Goal: Task Accomplishment & Management: Manage account settings

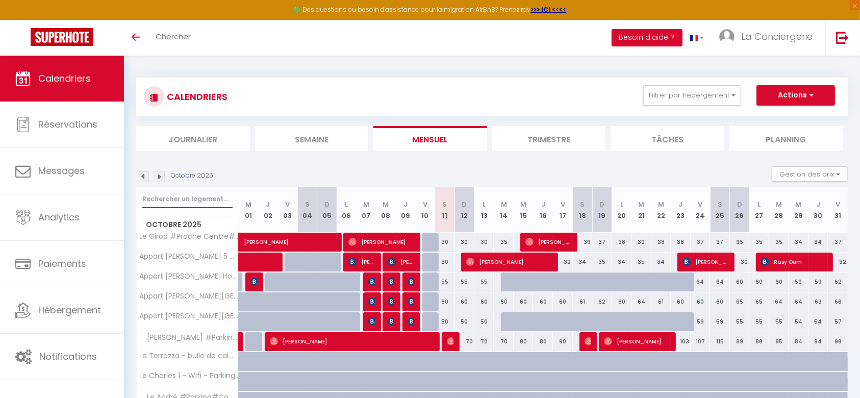
click at [200, 198] on input "text" at bounding box center [187, 199] width 90 height 18
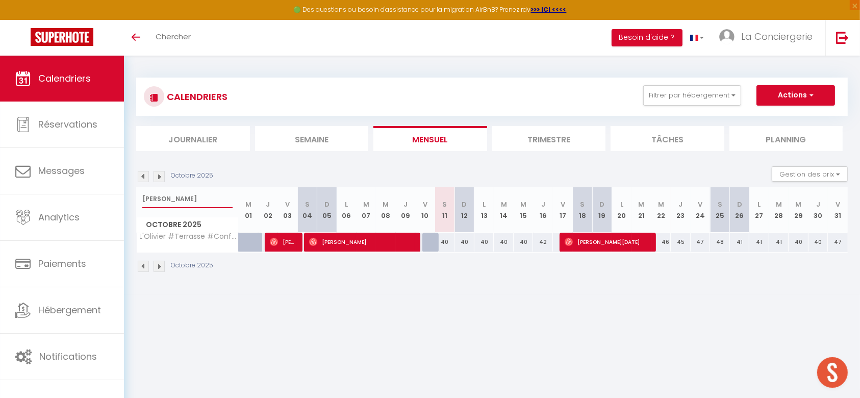
drag, startPoint x: 179, startPoint y: 197, endPoint x: 131, endPoint y: 197, distance: 47.9
click at [131, 197] on div "CALENDRIERS Filtrer par hébergement Tous [PERSON_NAME] #Proche Centre#Confort […" at bounding box center [492, 175] width 736 height 239
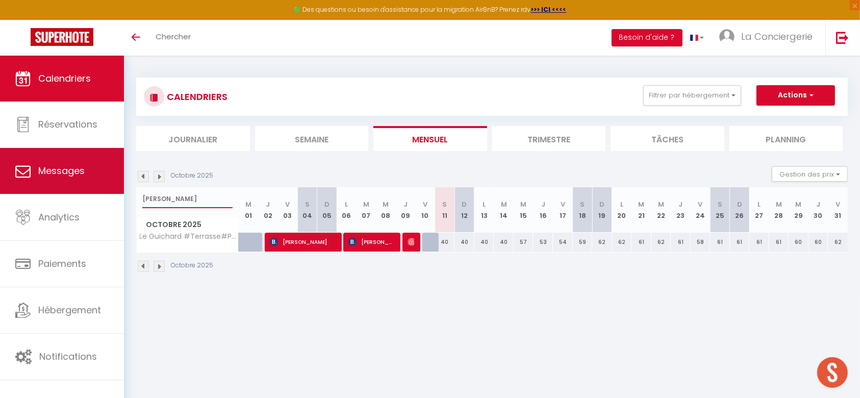
drag, startPoint x: 193, startPoint y: 198, endPoint x: 93, endPoint y: 181, distance: 101.1
click at [129, 198] on div "CALENDRIERS Filtrer par hébergement Tous [PERSON_NAME] #Proche Centre#Confort […" at bounding box center [492, 175] width 736 height 239
type input "s"
select select
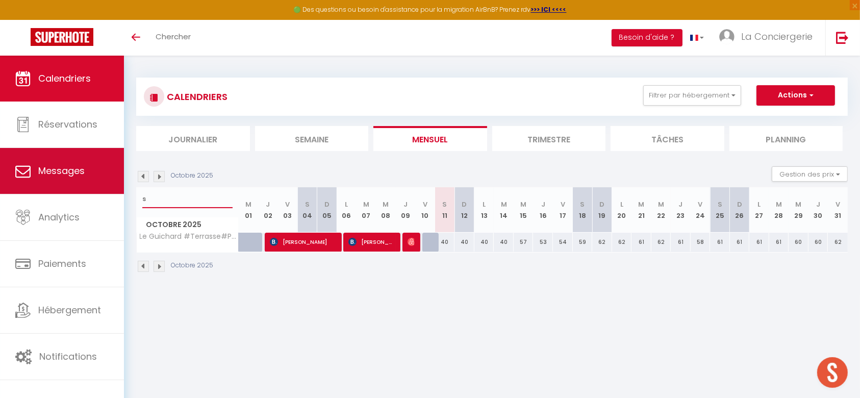
select select
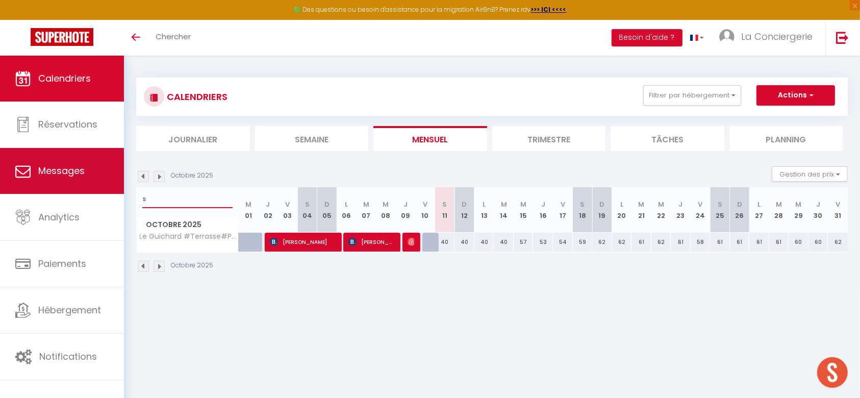
type input "sa"
select select
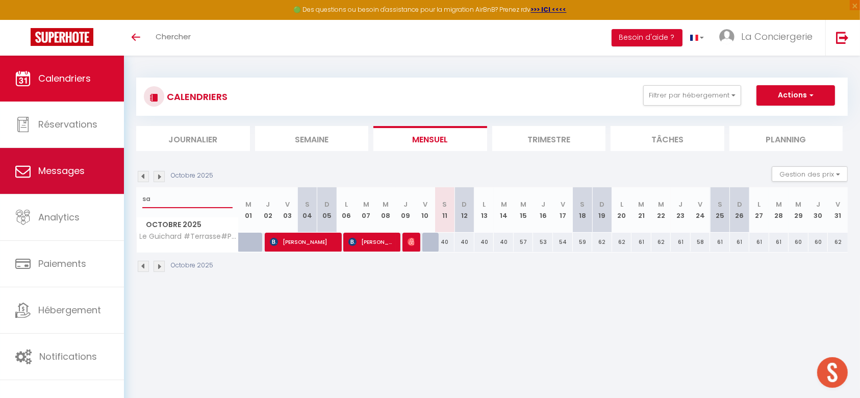
select select
type input "sal"
select select
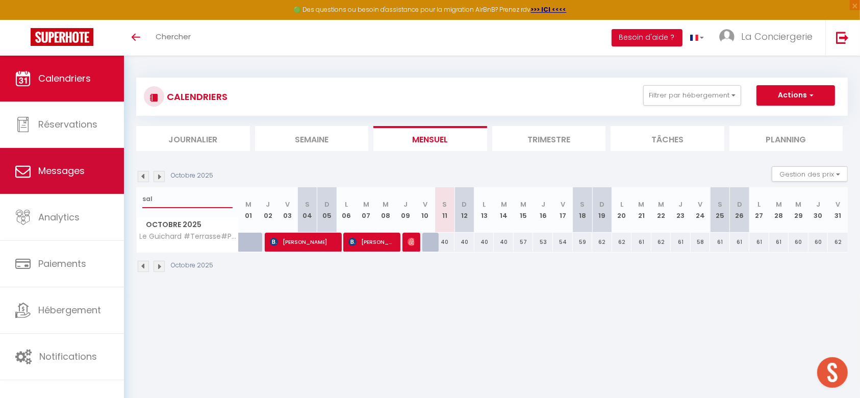
select select
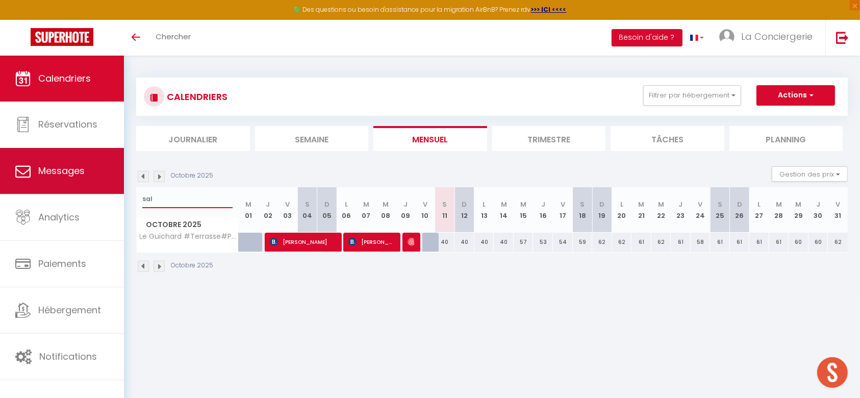
select select
type input "sali"
select select
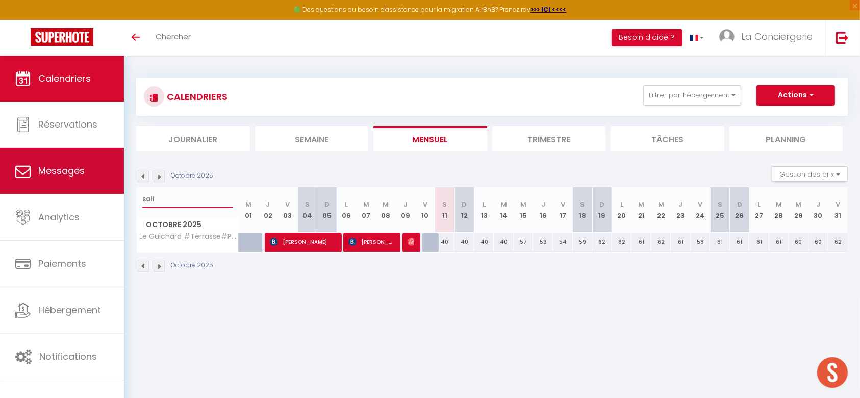
select select
type input "salin"
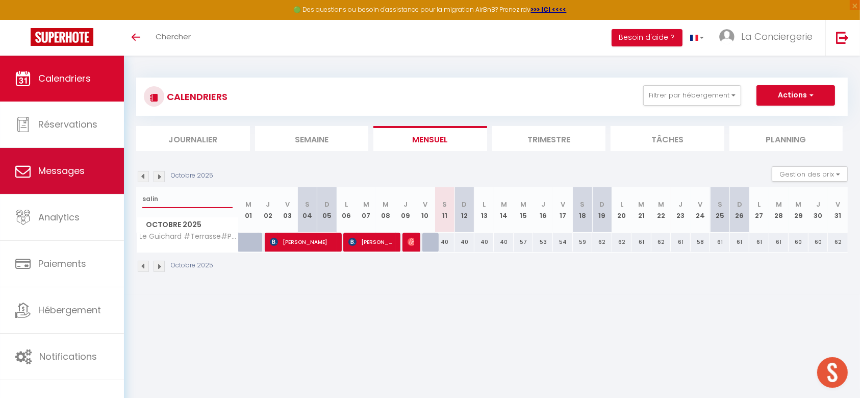
select select
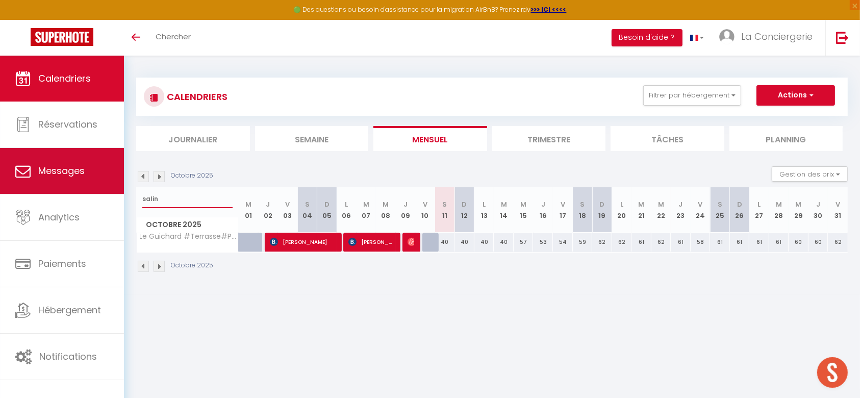
select select
type input "salin"
select select
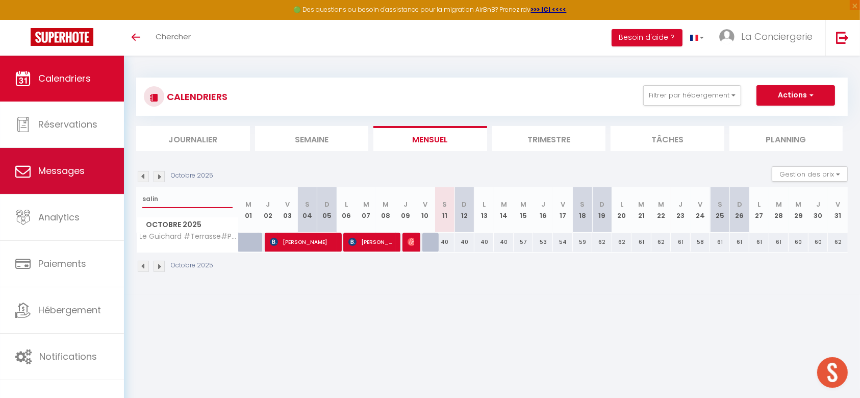
select select
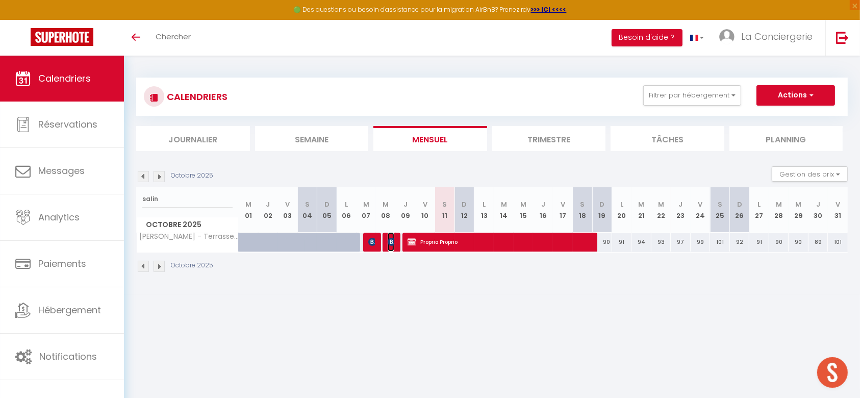
click at [390, 245] on span "[PERSON_NAME]" at bounding box center [391, 241] width 7 height 19
select select "OK"
select select "1"
select select "0"
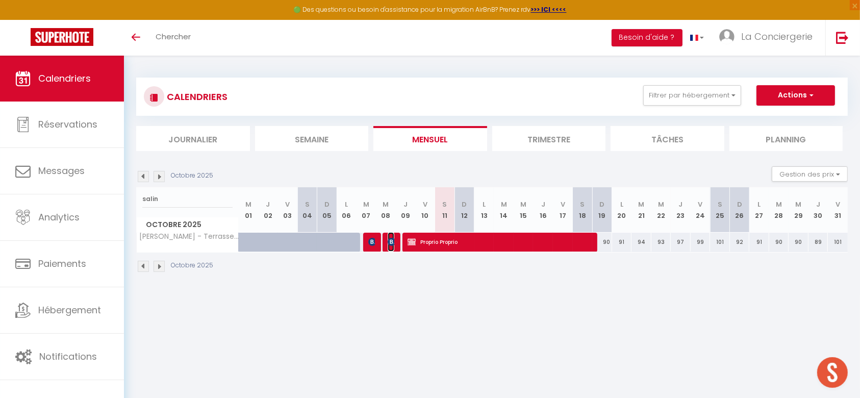
select select "1"
select select
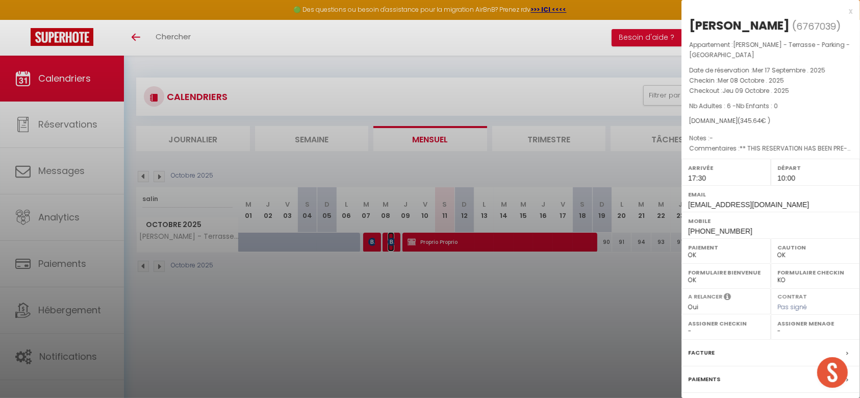
select select "20878"
click at [711, 347] on label "Facture" at bounding box center [701, 352] width 27 height 11
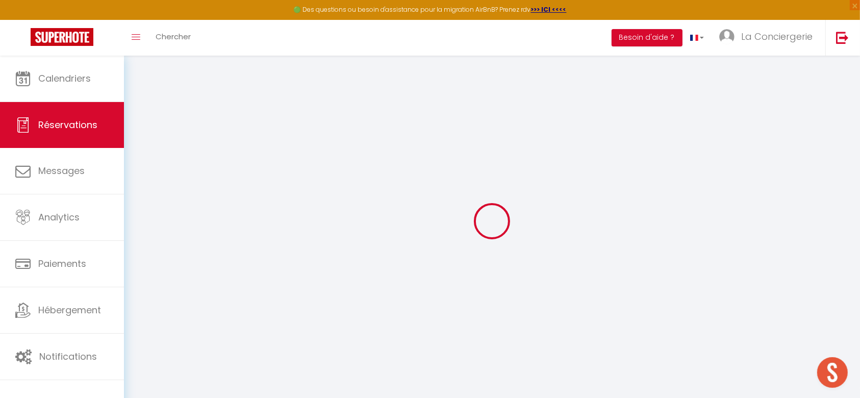
type input "[PERSON_NAME]"
type input "[EMAIL_ADDRESS][DOMAIN_NAME]"
type input "[PERSON_NAME][EMAIL_ADDRESS][PERSON_NAME][DOMAIN_NAME]"
type input "[PHONE_NUMBER]"
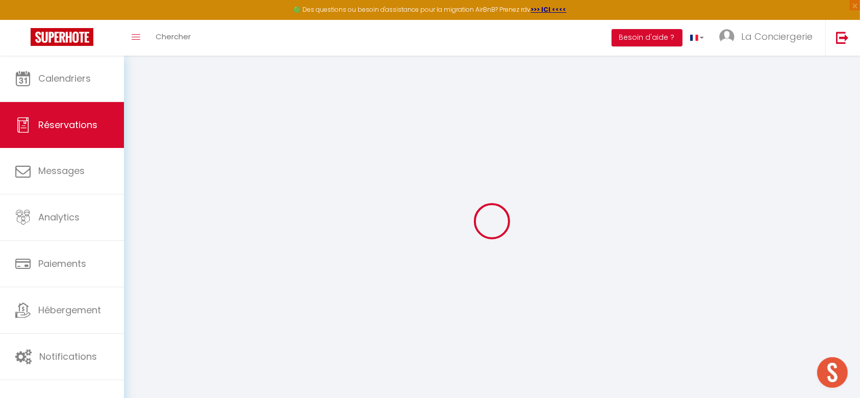
type input "[PHONE_NUMBER]"
select select "FR"
type input "56.61"
type input "4.84"
select select "35084"
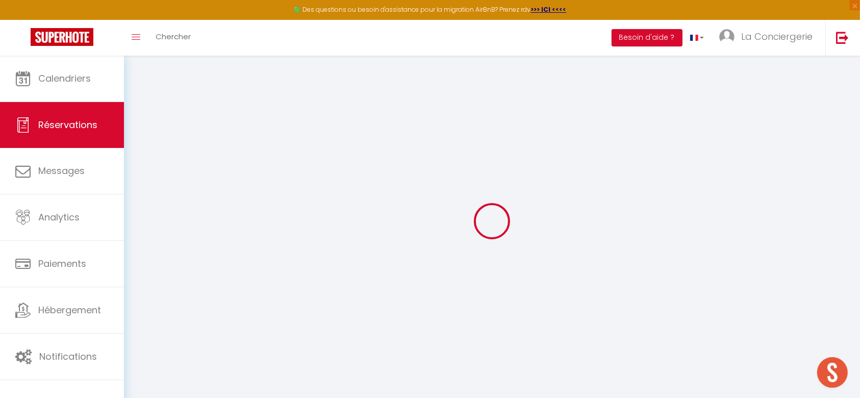
select select "1"
select select
type input "6"
select select "12"
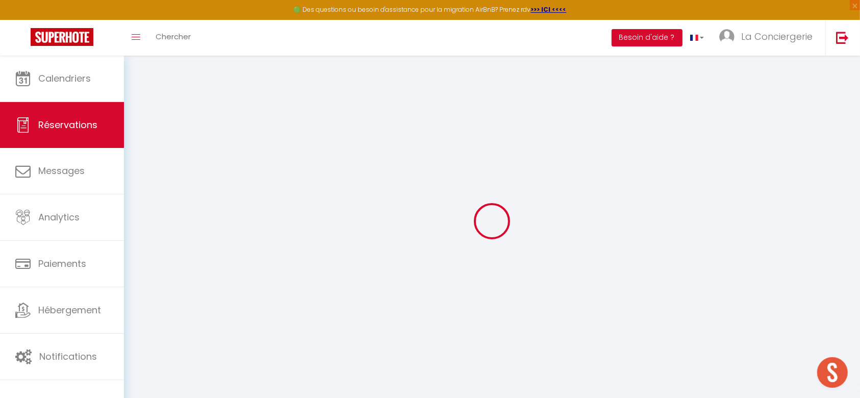
select select "15"
type input "278"
checkbox input "false"
type input "0"
select select "2"
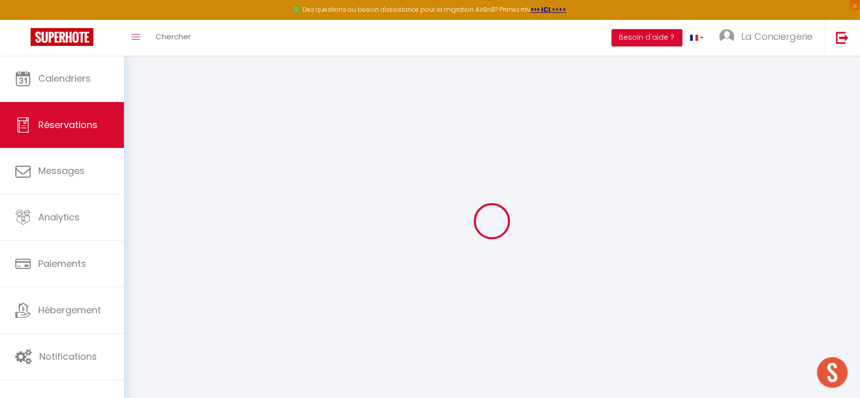
type input "52"
type input "0"
select select
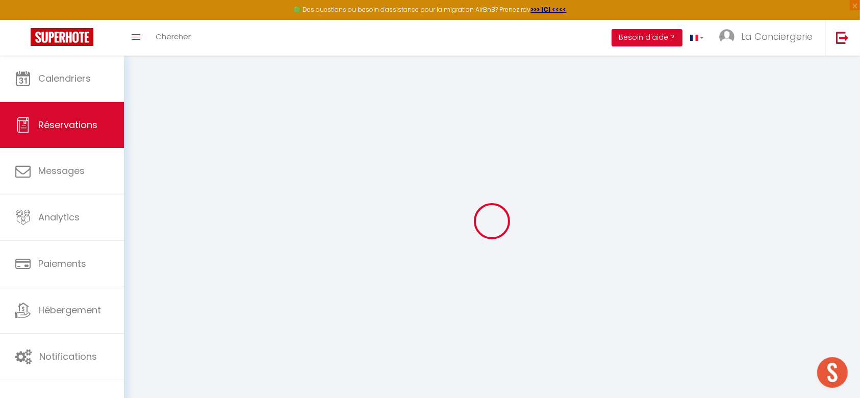
checkbox input "false"
select select
checkbox input "false"
select select
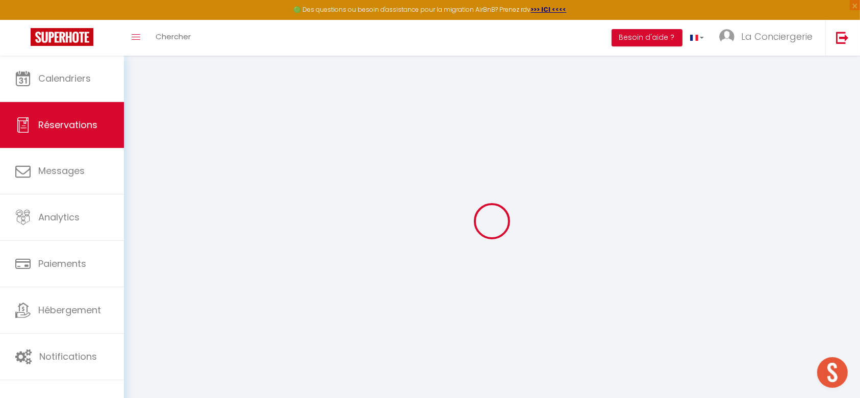
select select
checkbox input "false"
type textarea "** THIS RESERVATION HAS BEEN PRE-PAID ** BOOKING NOTE : Payment charge is EUR 4…"
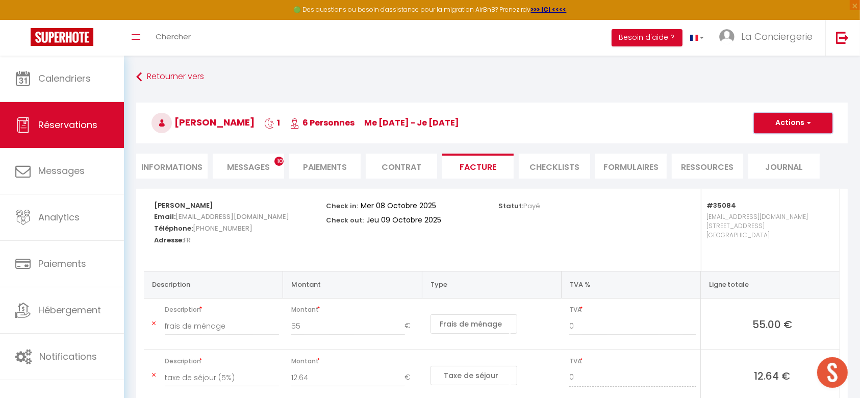
click at [785, 124] on button "Actions" at bounding box center [793, 123] width 79 height 20
click at [785, 167] on link "Envoyer la facture" at bounding box center [786, 171] width 86 height 13
type input "[EMAIL_ADDRESS][DOMAIN_NAME]"
select select "fr"
type input "Votre facture 6767039 - [GEOGRAPHIC_DATA] - Terrasse - Parking - [GEOGRAPHIC_DA…"
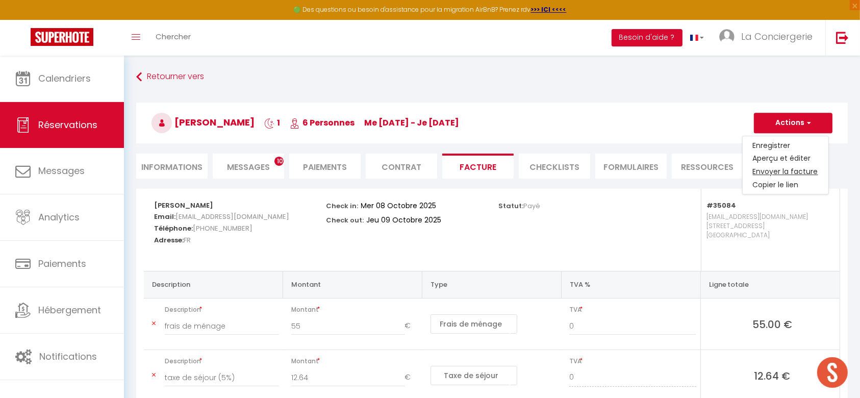
type textarea "Bonjour, Voici le lien pour télécharger votre facture : [URL][DOMAIN_NAME] Déta…"
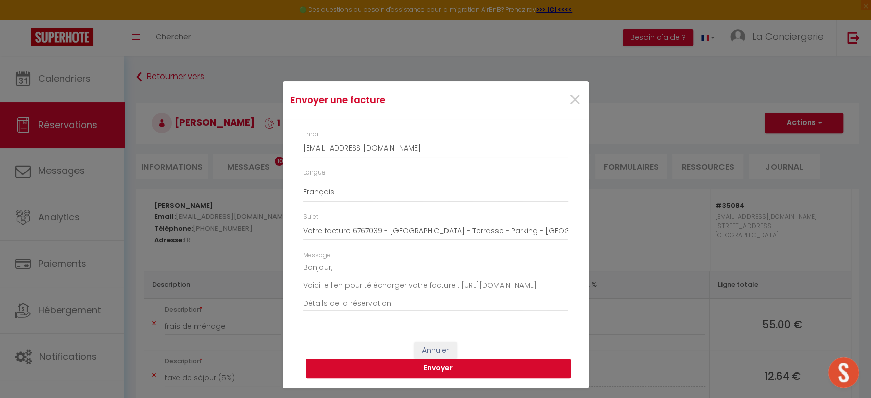
click at [447, 363] on button "Envoyer" at bounding box center [438, 368] width 265 height 19
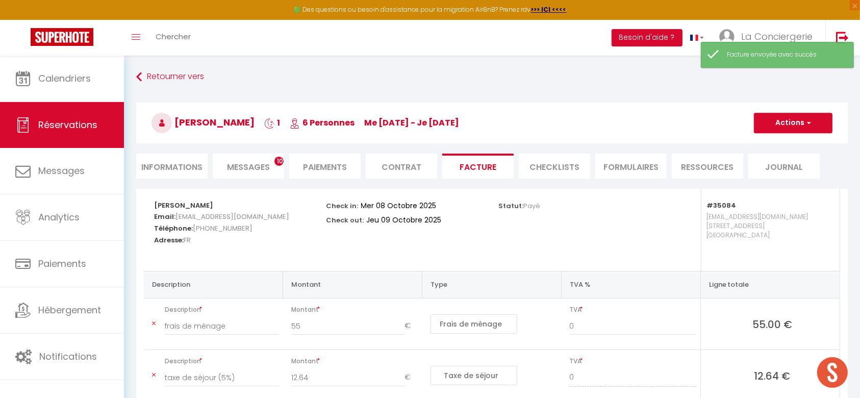
click at [255, 171] on span "Messages" at bounding box center [248, 167] width 43 height 12
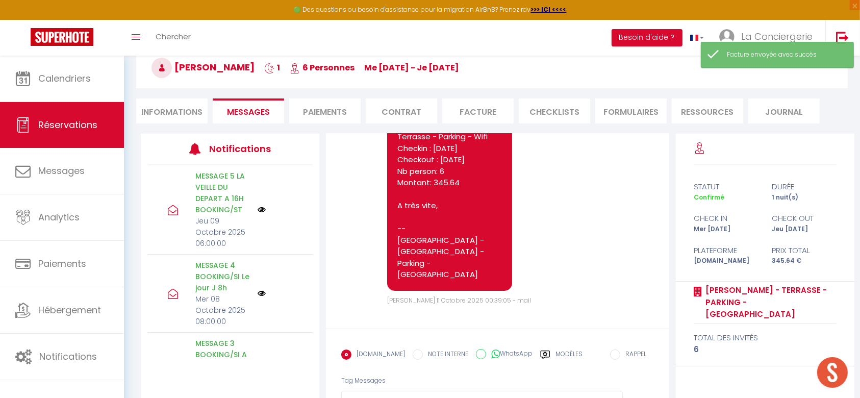
scroll to position [68, 0]
